Goal: Information Seeking & Learning: Understand process/instructions

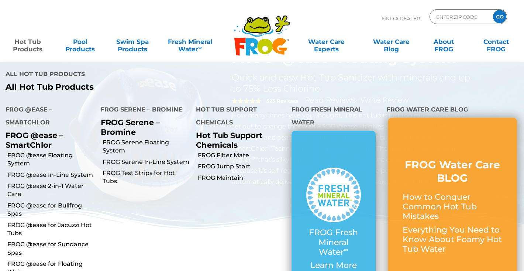
scroll to position [39, 0]
click at [44, 204] on link "FROG @ease for Bullfrog Spas" at bounding box center [51, 209] width 88 height 17
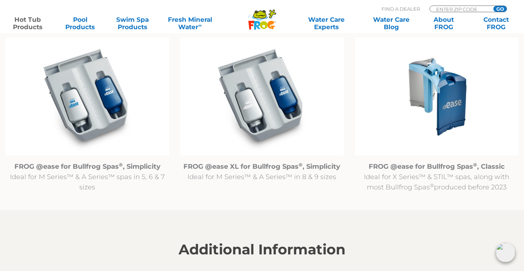
scroll to position [774, 0]
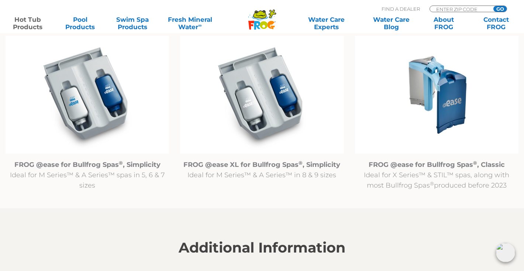
click at [122, 104] on img at bounding box center [87, 95] width 163 height 118
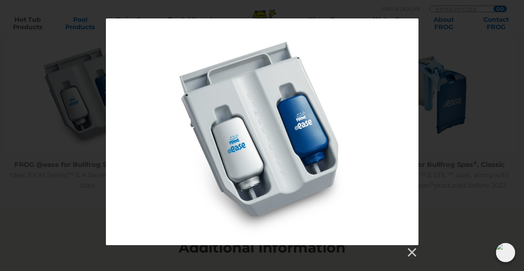
click at [239, 142] on div at bounding box center [262, 131] width 313 height 227
click at [436, 163] on div at bounding box center [262, 137] width 524 height 239
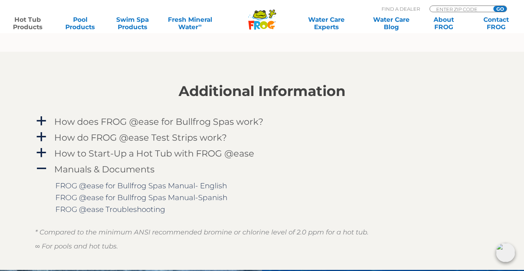
scroll to position [938, 0]
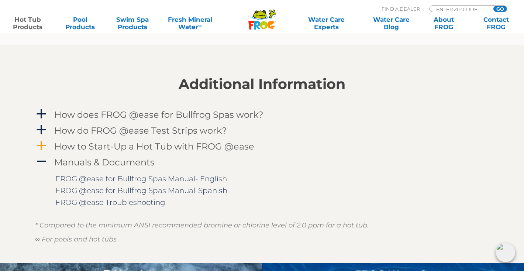
click at [45, 145] on span "a" at bounding box center [41, 145] width 11 height 11
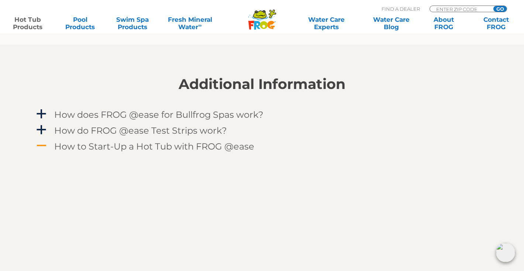
click at [45, 145] on span "A" at bounding box center [41, 145] width 11 height 11
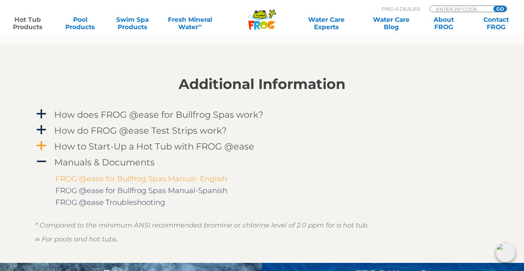
click at [70, 177] on link "FROG @ease for Bullfrog Spas Manual- English" at bounding box center [141, 178] width 172 height 9
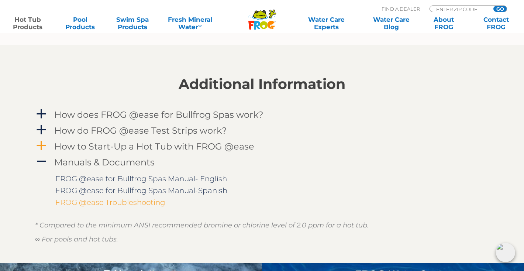
click at [162, 199] on link "FROG @ease Troubleshooting" at bounding box center [110, 202] width 110 height 9
